Goal: Find specific page/section: Find specific page/section

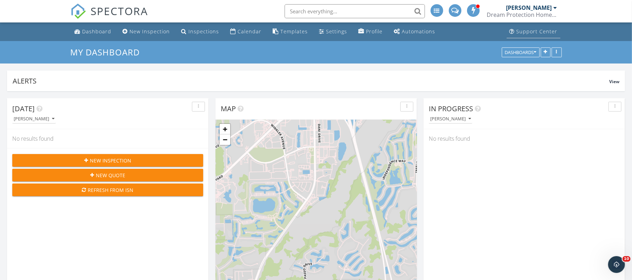
click at [525, 31] on div "Support Center" at bounding box center [537, 31] width 41 height 7
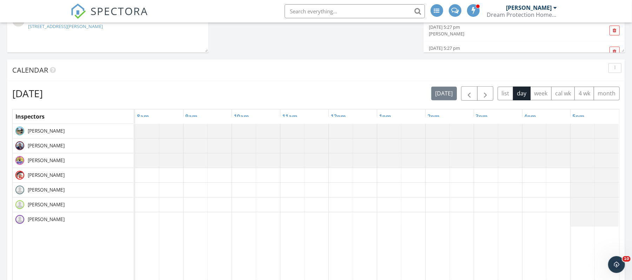
scroll to position [332, 0]
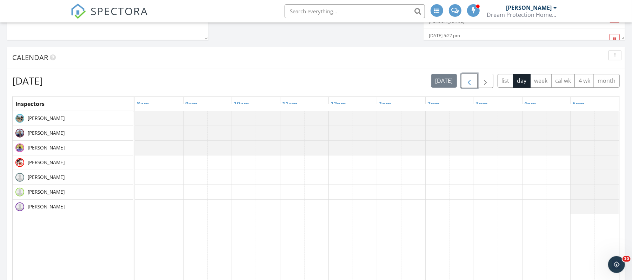
click at [467, 78] on span "button" at bounding box center [469, 81] width 8 height 8
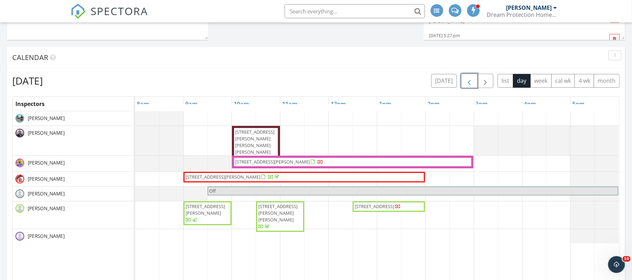
click at [384, 206] on span "2240 Oleander St, Saint James City 33956" at bounding box center [374, 206] width 39 height 6
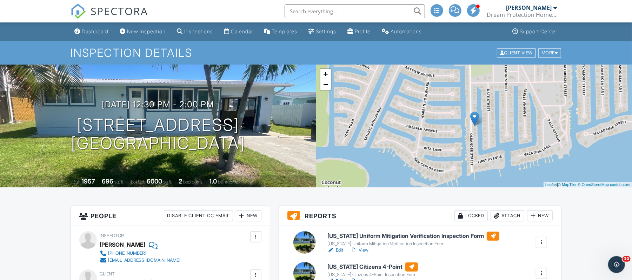
click at [90, 34] on link "Dashboard" at bounding box center [92, 31] width 40 height 13
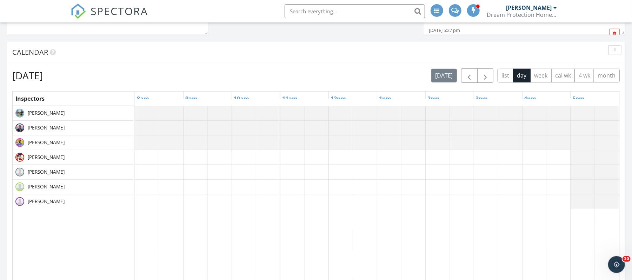
scroll to position [341, 0]
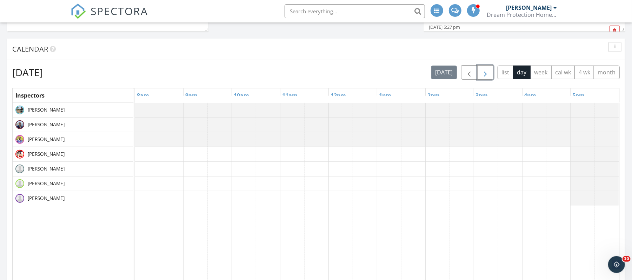
click at [481, 72] on span "button" at bounding box center [485, 72] width 8 height 8
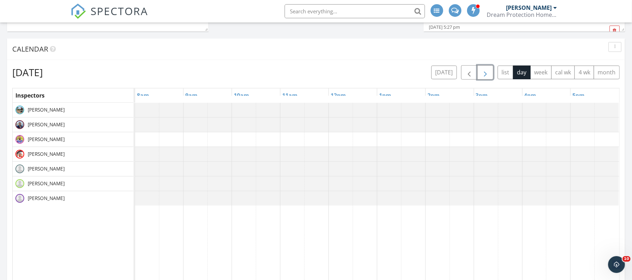
click at [481, 72] on span "button" at bounding box center [485, 72] width 8 height 8
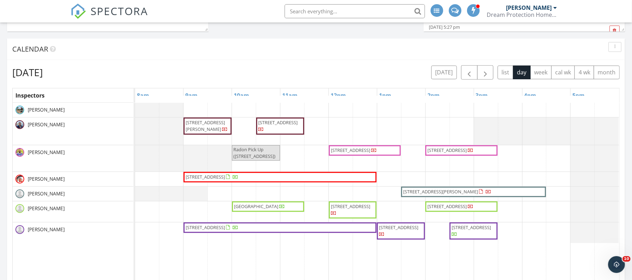
click at [330, 12] on input "text" at bounding box center [355, 11] width 140 height 14
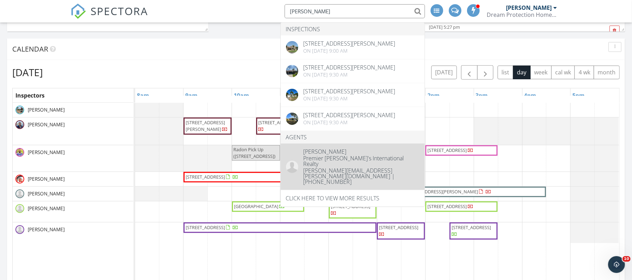
type input "jenna richardson"
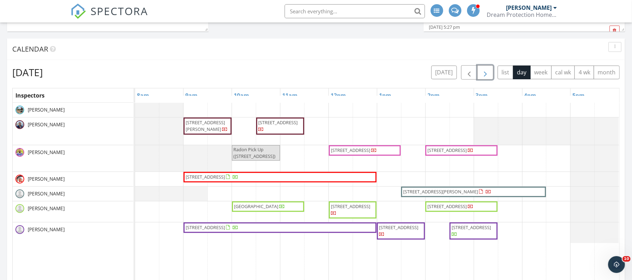
click at [483, 74] on span "button" at bounding box center [485, 72] width 8 height 8
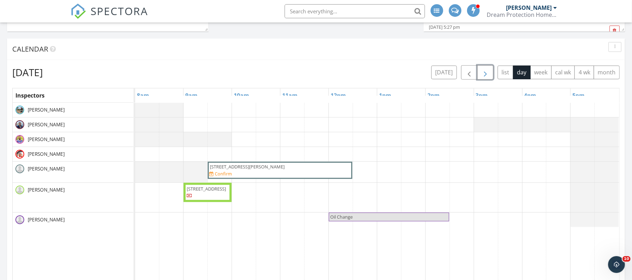
click at [483, 74] on span "button" at bounding box center [485, 72] width 8 height 8
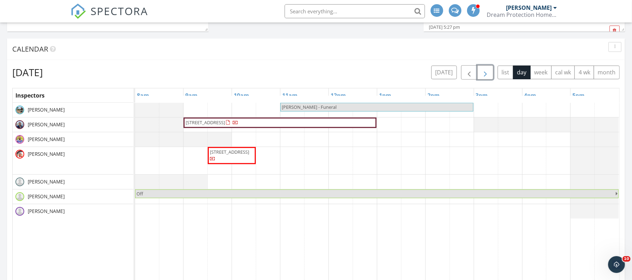
click at [483, 74] on span "button" at bounding box center [485, 72] width 8 height 8
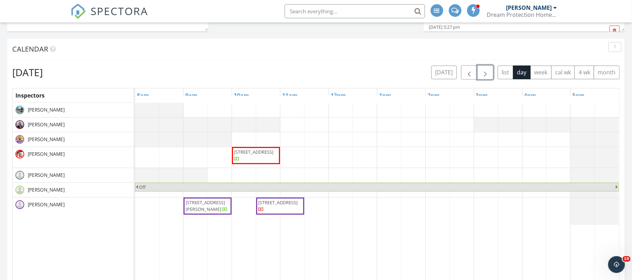
click at [483, 74] on span "button" at bounding box center [485, 72] width 8 height 8
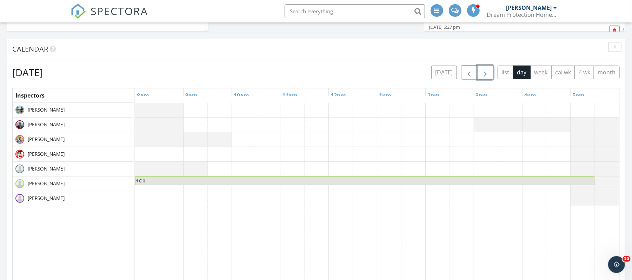
click at [482, 73] on span "button" at bounding box center [485, 72] width 8 height 8
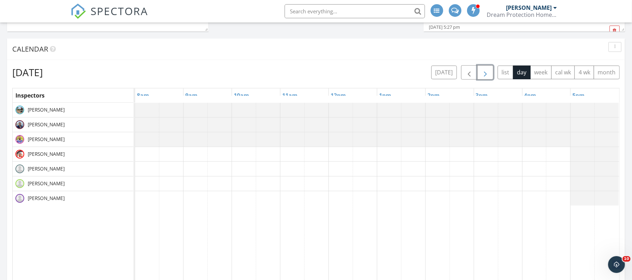
click at [482, 73] on span "button" at bounding box center [485, 72] width 8 height 8
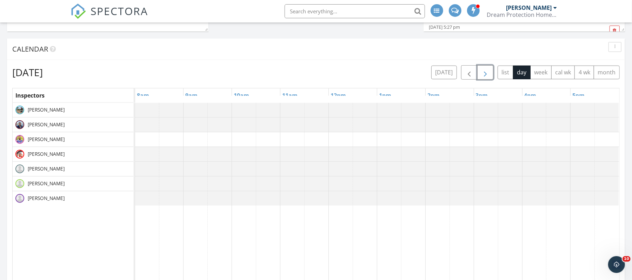
click at [482, 73] on span "button" at bounding box center [485, 72] width 8 height 8
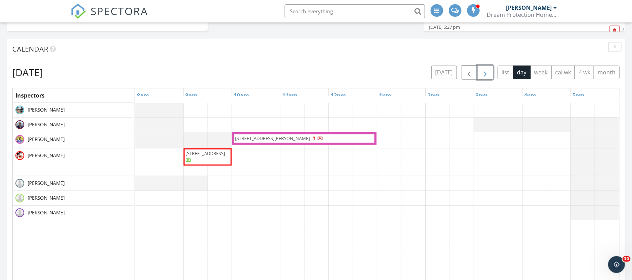
click at [482, 73] on span "button" at bounding box center [485, 72] width 8 height 8
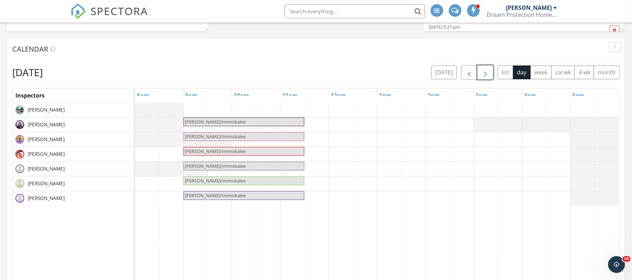
click at [477, 65] on button "button" at bounding box center [485, 72] width 16 height 14
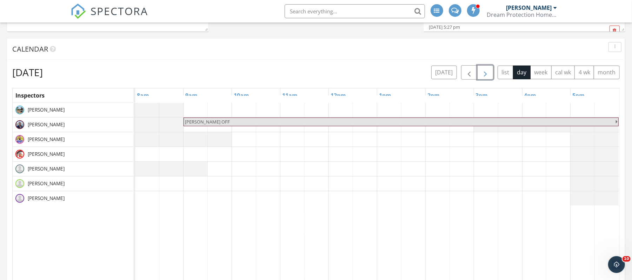
click at [477, 65] on button "button" at bounding box center [485, 72] width 16 height 14
click at [487, 72] on span "button" at bounding box center [485, 72] width 8 height 8
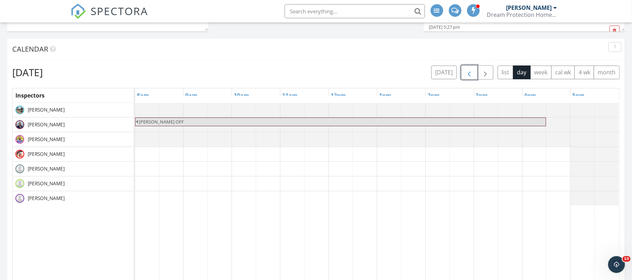
click at [468, 73] on span "button" at bounding box center [469, 72] width 8 height 8
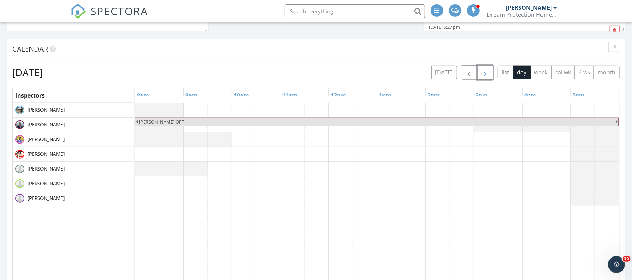
click at [489, 70] on button "button" at bounding box center [485, 72] width 16 height 14
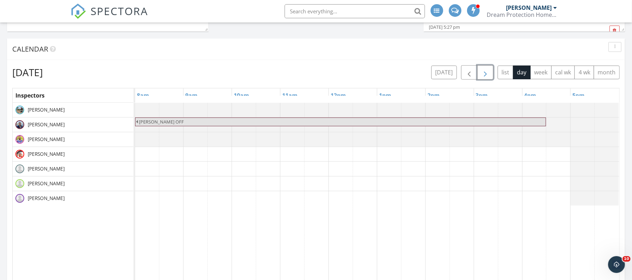
click at [489, 70] on button "button" at bounding box center [485, 72] width 16 height 14
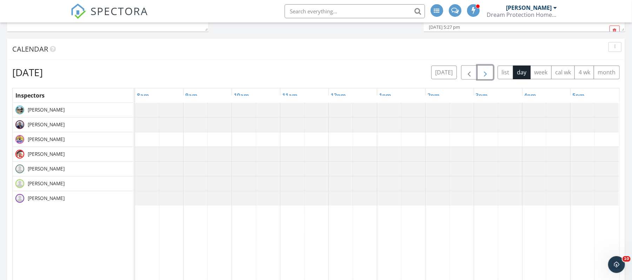
click at [486, 72] on span "button" at bounding box center [485, 72] width 8 height 8
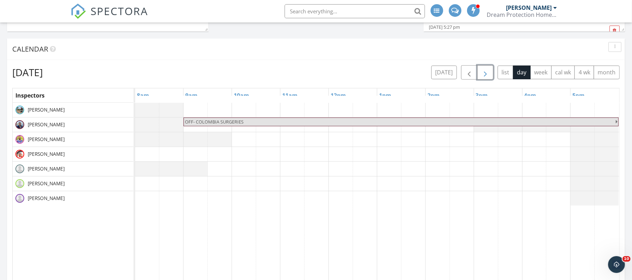
click at [486, 72] on span "button" at bounding box center [485, 72] width 8 height 8
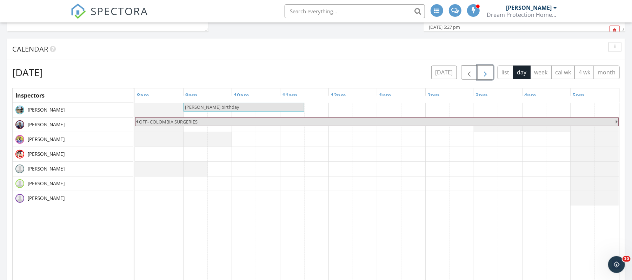
click at [486, 72] on span "button" at bounding box center [485, 72] width 8 height 8
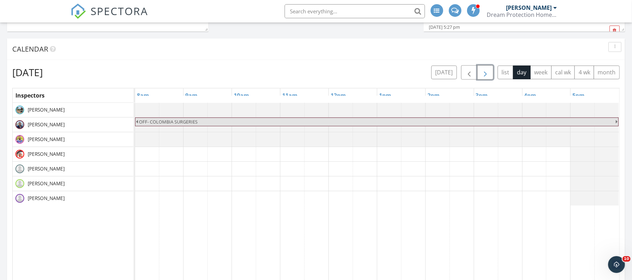
click at [486, 72] on span "button" at bounding box center [485, 72] width 8 height 8
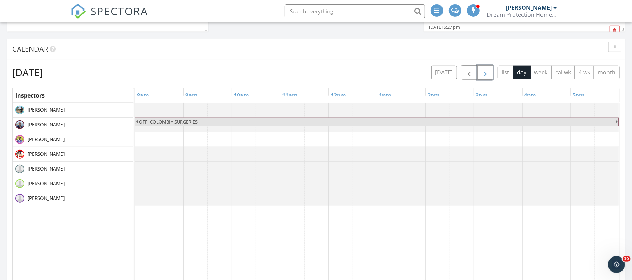
click at [486, 72] on span "button" at bounding box center [485, 72] width 8 height 8
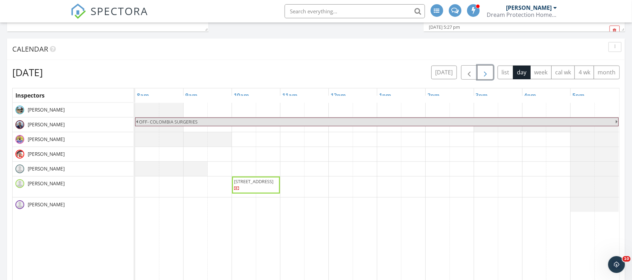
click at [486, 72] on span "button" at bounding box center [485, 72] width 8 height 8
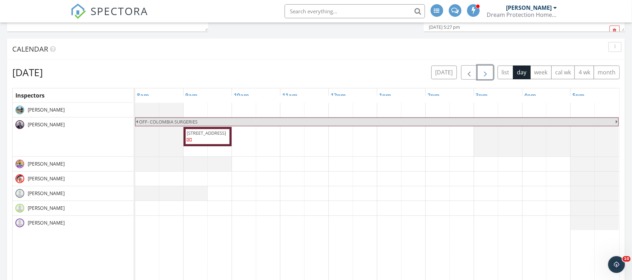
click at [486, 72] on span "button" at bounding box center [485, 72] width 8 height 8
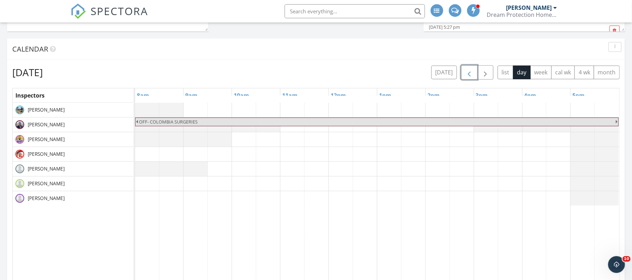
click at [466, 72] on span "button" at bounding box center [469, 72] width 8 height 8
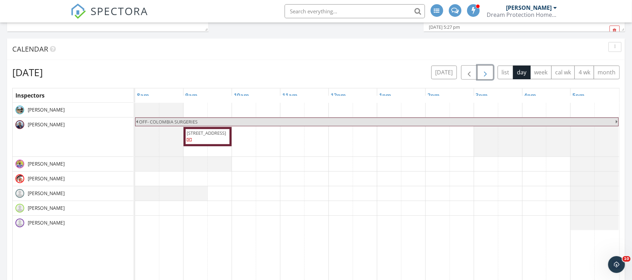
click at [481, 69] on span "button" at bounding box center [485, 72] width 8 height 8
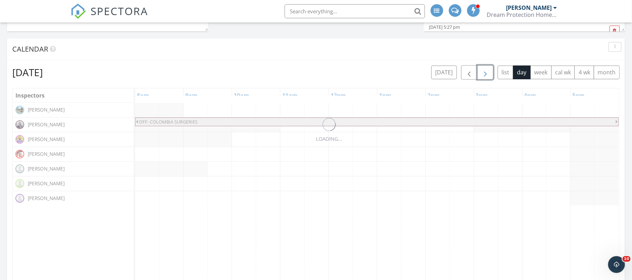
click at [481, 69] on span "button" at bounding box center [485, 72] width 8 height 8
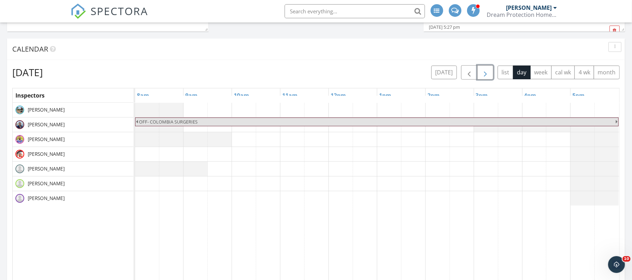
click at [481, 69] on span "button" at bounding box center [485, 72] width 8 height 8
